Goal: Task Accomplishment & Management: Manage account settings

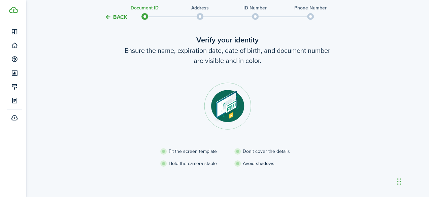
scroll to position [34, 0]
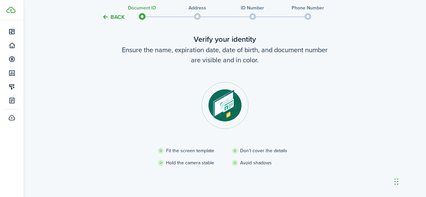
click at [221, 103] on img at bounding box center [225, 105] width 47 height 47
click at [121, 17] on button "Back" at bounding box center [113, 16] width 23 height 7
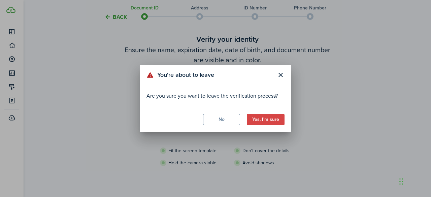
click at [258, 120] on button "Yes, I'm sure" at bounding box center [266, 119] width 38 height 11
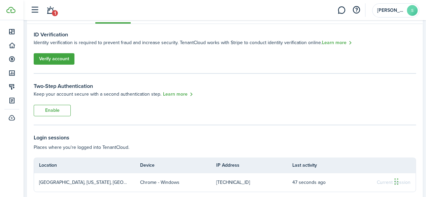
scroll to position [23, 0]
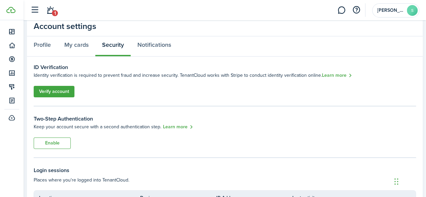
click at [65, 93] on link "Verify account" at bounding box center [54, 91] width 41 height 11
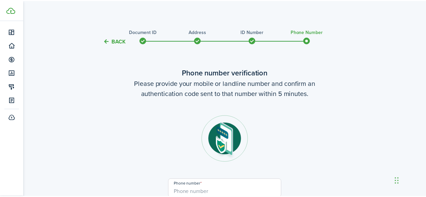
scroll to position [27, 0]
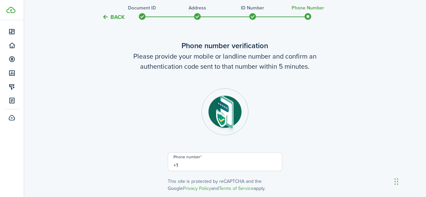
click at [215, 160] on input "+1" at bounding box center [225, 161] width 115 height 19
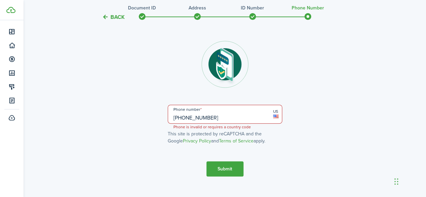
scroll to position [86, 0]
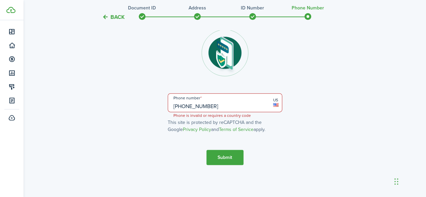
click at [187, 106] on input "[PHONE_NUMBER]" at bounding box center [225, 102] width 115 height 19
type input "[PHONE_NUMBER]"
click at [227, 155] on button "Submit" at bounding box center [225, 157] width 37 height 15
click at [221, 155] on button "Submit" at bounding box center [225, 157] width 37 height 15
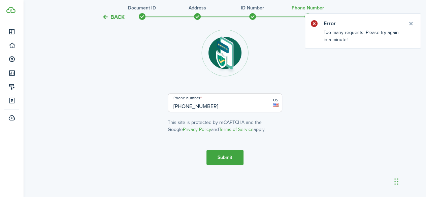
click at [413, 23] on button "Close notify" at bounding box center [410, 23] width 9 height 9
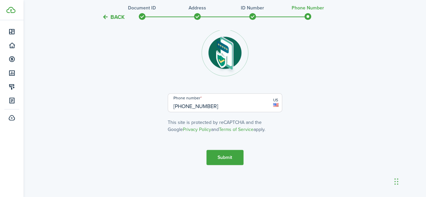
click at [228, 154] on button "Submit" at bounding box center [225, 157] width 37 height 15
click at [226, 157] on button "Submit" at bounding box center [225, 157] width 37 height 15
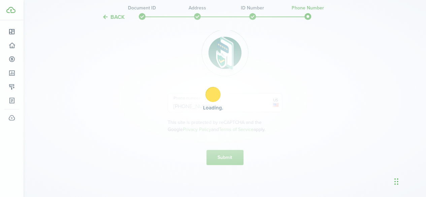
scroll to position [143, 0]
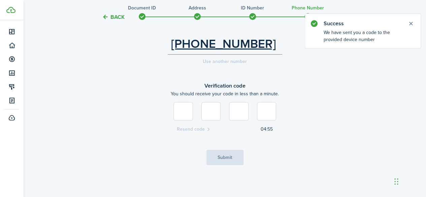
type input "2"
type input "6"
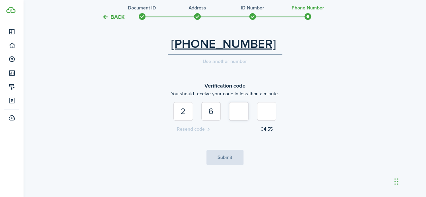
type input "6"
type input "1"
click at [221, 153] on button "Submit" at bounding box center [225, 157] width 37 height 15
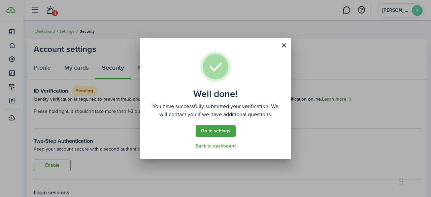
click at [284, 44] on button "Close modal" at bounding box center [283, 45] width 11 height 11
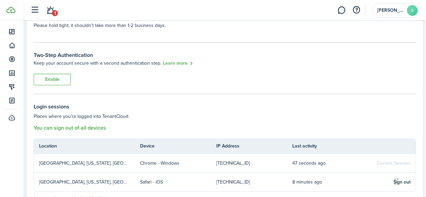
scroll to position [101, 0]
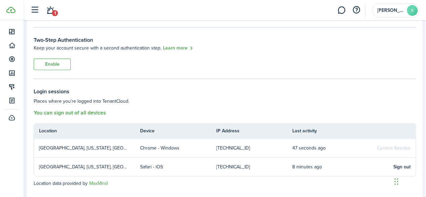
click at [137, 61] on two-factor-status "Two-Step Authentication Keep your account secure with a second authentication s…" at bounding box center [225, 53] width 382 height 34
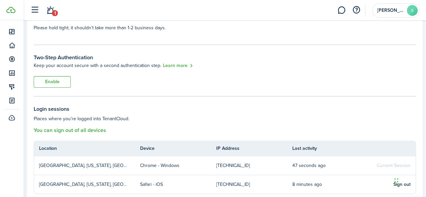
scroll to position [19, 0]
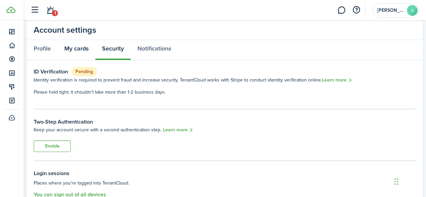
click at [69, 47] on link "My cards" at bounding box center [77, 50] width 38 height 20
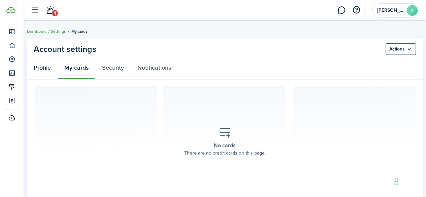
click at [47, 66] on link "Profile" at bounding box center [42, 69] width 31 height 20
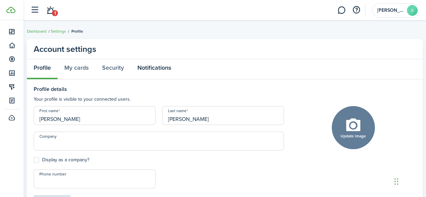
click at [147, 67] on link "Notifications" at bounding box center [154, 69] width 47 height 20
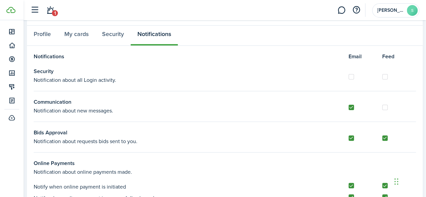
scroll to position [67, 0]
